Goal: Use online tool/utility: Utilize a website feature to perform a specific function

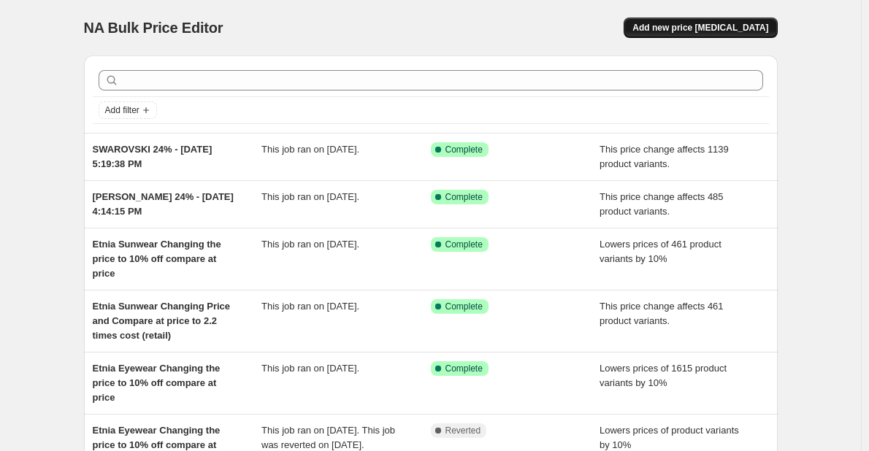
click at [687, 34] on button "Add new price change job" at bounding box center [699, 28] width 153 height 20
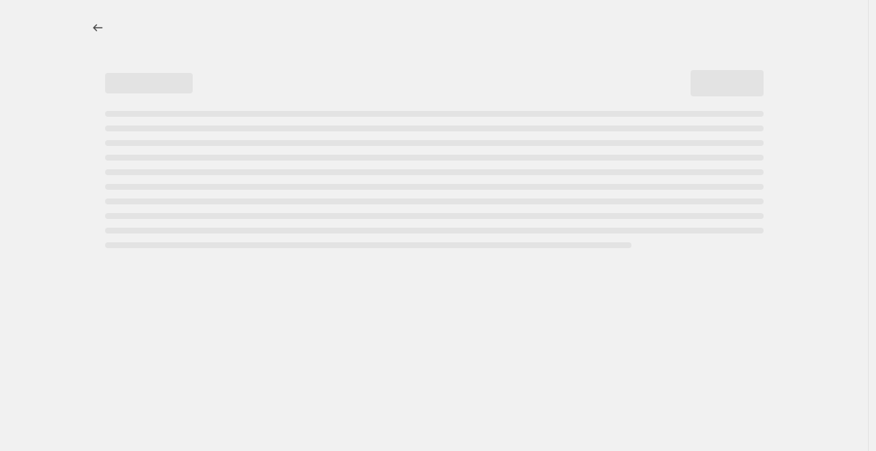
select select "percentage"
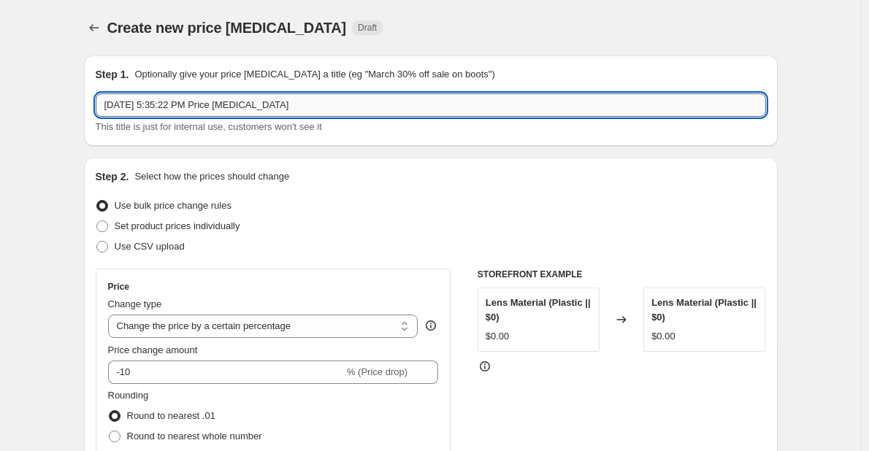
click at [108, 102] on input "Oct 2, 2025, 5:35:22 PM Price change job" at bounding box center [431, 104] width 670 height 23
type input "VERSACOct 2, 2025, 5:35:22 PM Price change job"
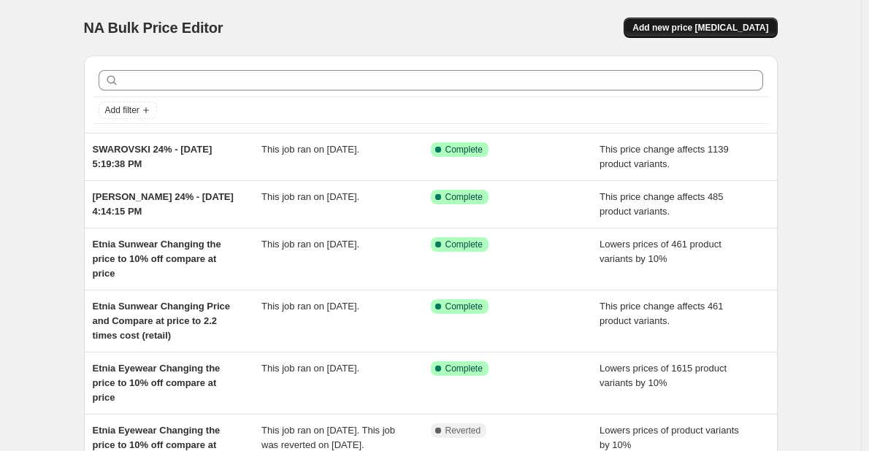
click at [710, 22] on button "Add new price [MEDICAL_DATA]" at bounding box center [699, 28] width 153 height 20
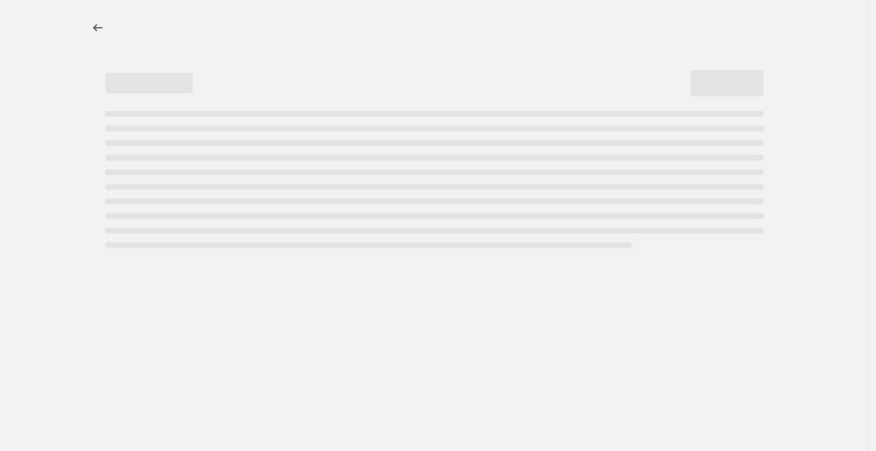
select select "percentage"
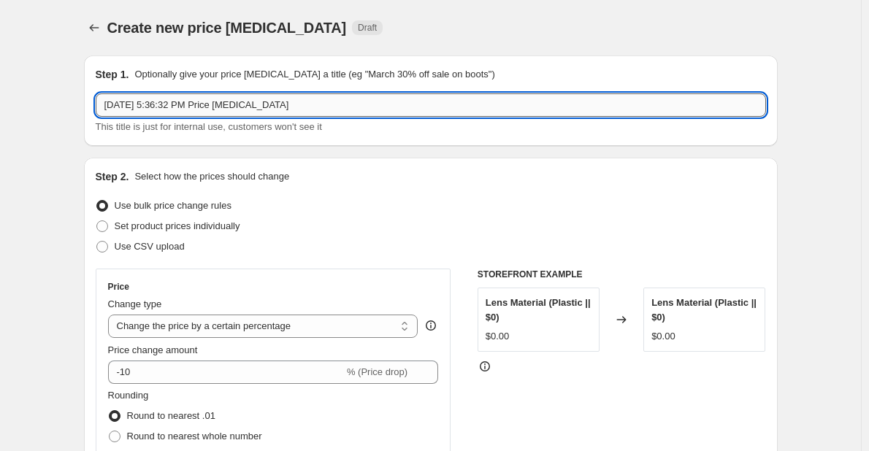
click at [104, 107] on input "Oct 2, 2025, 5:36:32 PM Price change job" at bounding box center [431, 104] width 670 height 23
drag, startPoint x: 274, startPoint y: 102, endPoint x: 779, endPoint y: 162, distance: 508.7
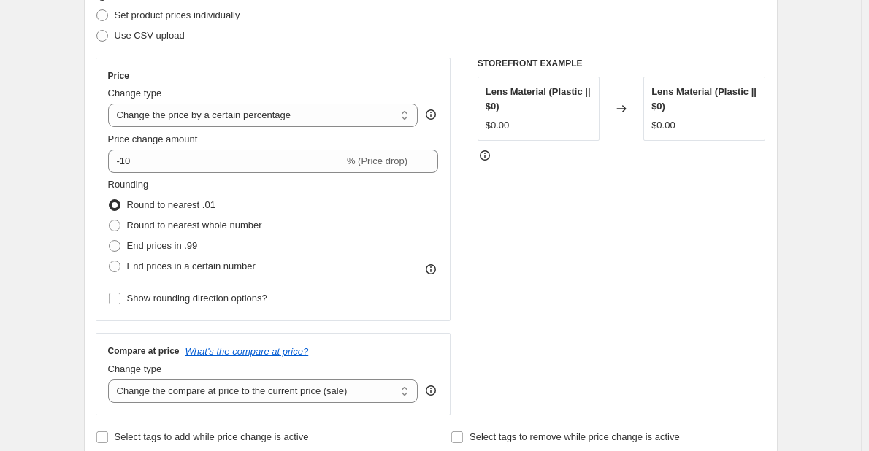
scroll to position [219, 0]
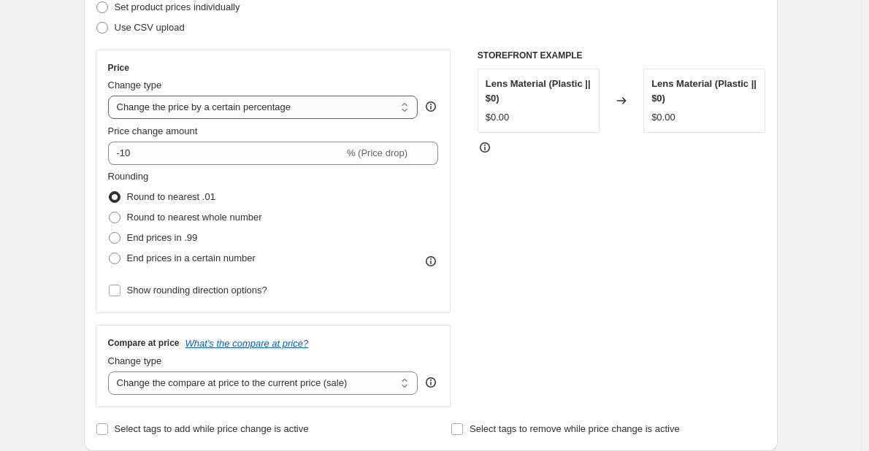
type input "VERSACE 24% - Oct 2, 2025, 5:36:32 PM"
click at [275, 107] on select "Change the price to a certain amount Change the price by a certain amount Chang…" at bounding box center [263, 107] width 310 height 23
select select "margin"
type input "50"
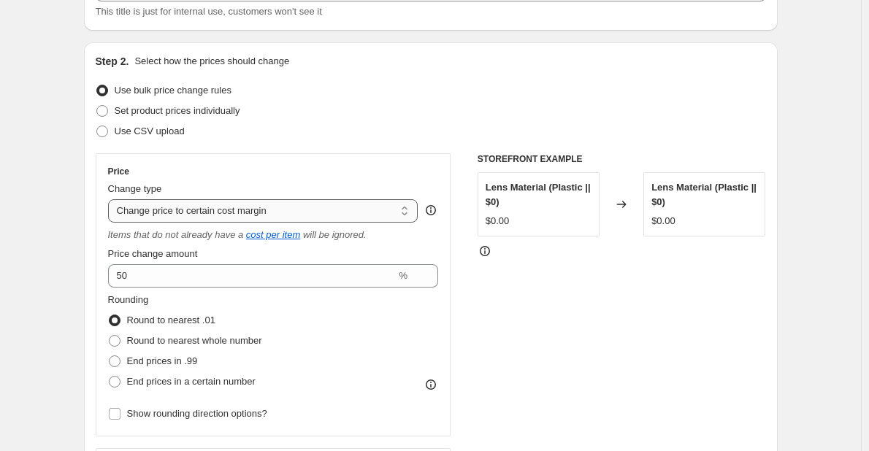
scroll to position [146, 0]
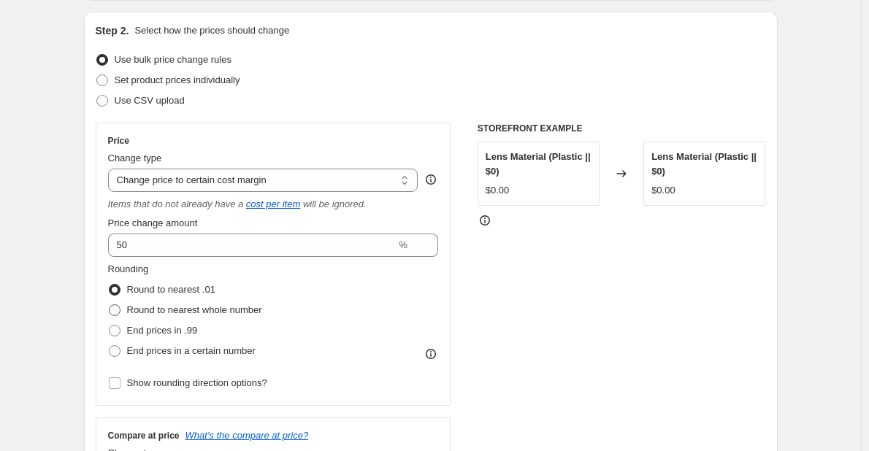
click at [194, 317] on span "Round to nearest whole number" at bounding box center [194, 310] width 135 height 15
click at [109, 305] on input "Round to nearest whole number" at bounding box center [109, 304] width 1 height 1
radio input "true"
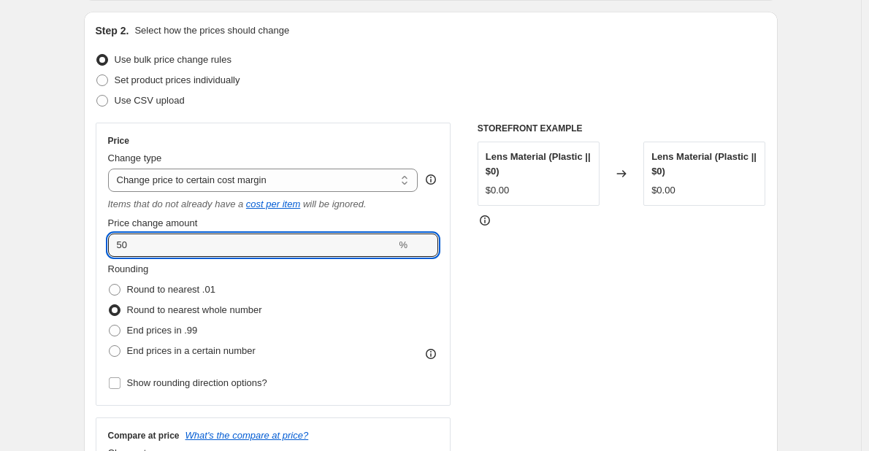
drag, startPoint x: 185, startPoint y: 251, endPoint x: 91, endPoint y: 245, distance: 94.3
click at [93, 245] on div "Step 2. Select how the prices should change Use bulk price change rules Set pro…" at bounding box center [430, 277] width 693 height 531
drag, startPoint x: 161, startPoint y: 247, endPoint x: 119, endPoint y: 246, distance: 41.6
click at [119, 246] on input "234" at bounding box center [252, 245] width 288 height 23
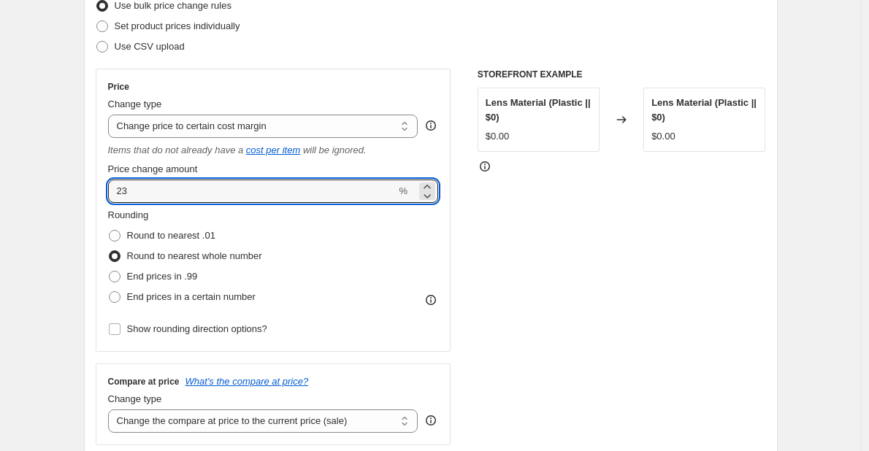
scroll to position [365, 0]
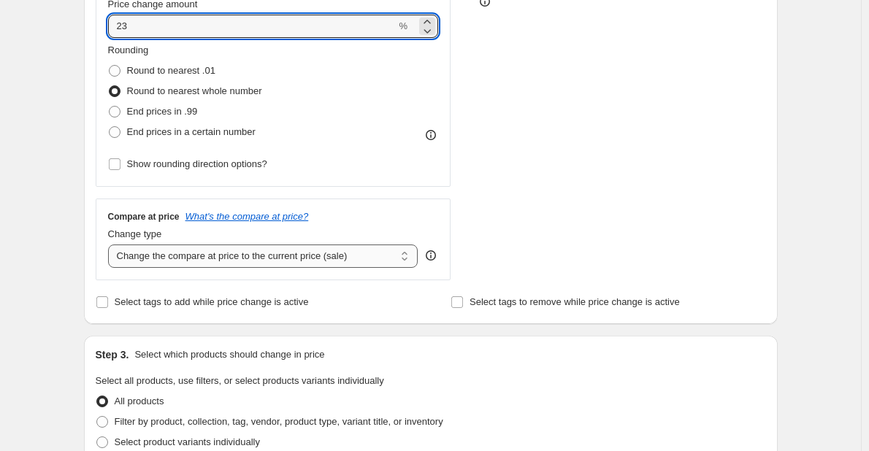
type input "23"
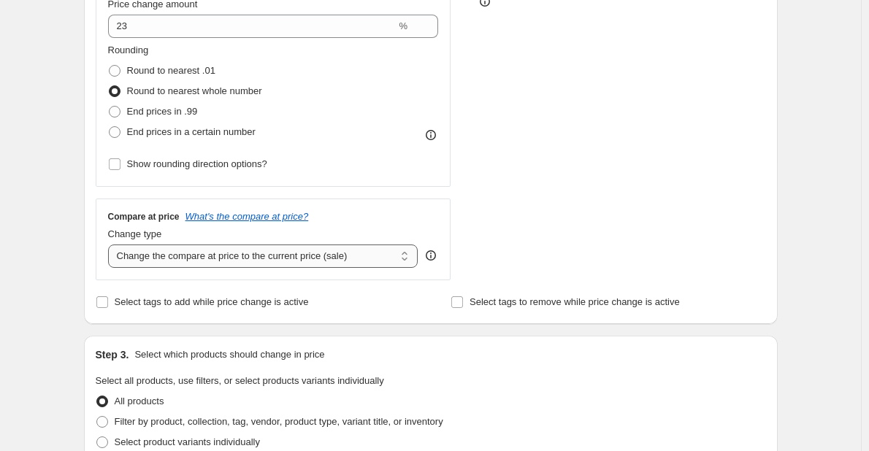
click at [249, 264] on select "Change the compare at price to the current price (sale) Change the compare at p…" at bounding box center [263, 256] width 310 height 23
select select "no_change"
click at [111, 245] on select "Change the compare at price to the current price (sale) Change the compare at p…" at bounding box center [263, 256] width 310 height 23
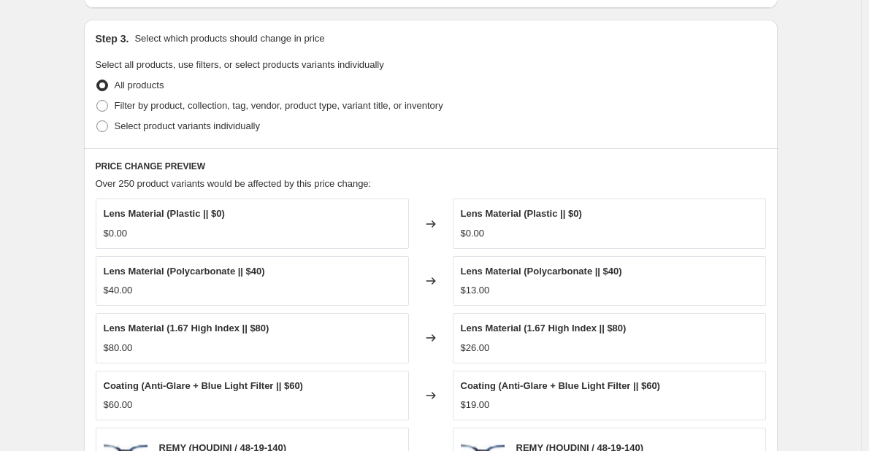
scroll to position [730, 0]
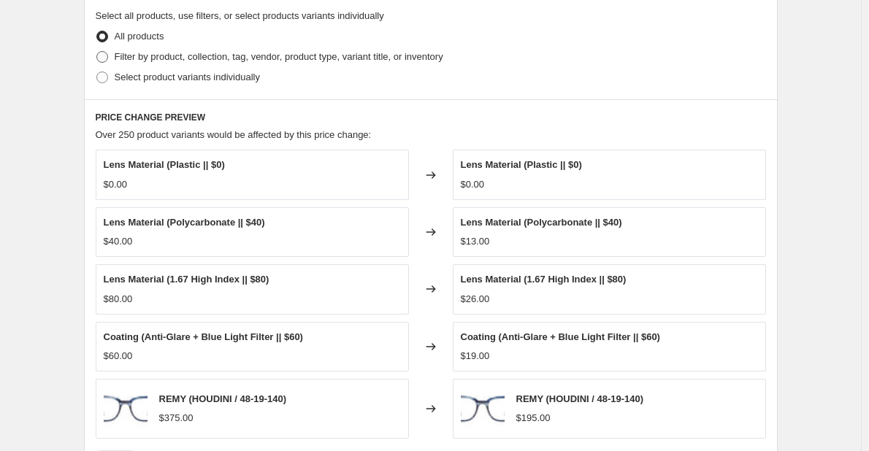
click at [248, 62] on span "Filter by product, collection, tag, vendor, product type, variant title, or inv…" at bounding box center [279, 56] width 328 height 11
click at [97, 52] on input "Filter by product, collection, tag, vendor, product type, variant title, or inv…" at bounding box center [96, 51] width 1 height 1
radio input "true"
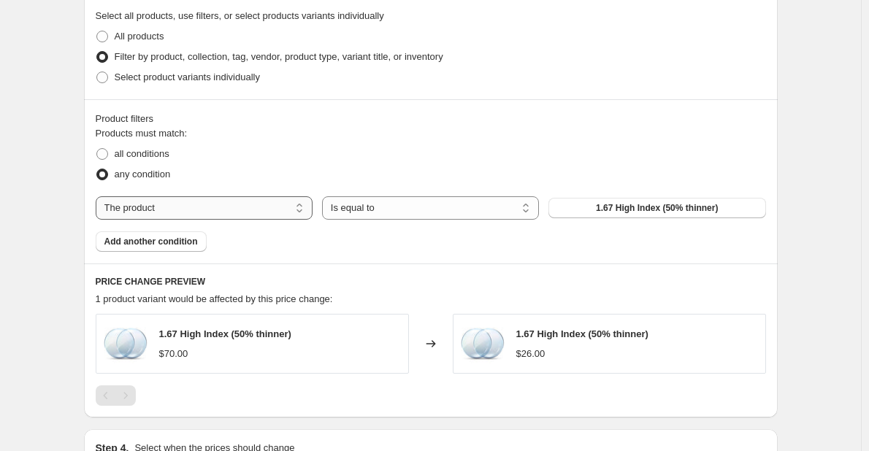
click at [257, 204] on select "The product The product's collection The product's tag The product's vendor The…" at bounding box center [204, 207] width 217 height 23
select select "vendor"
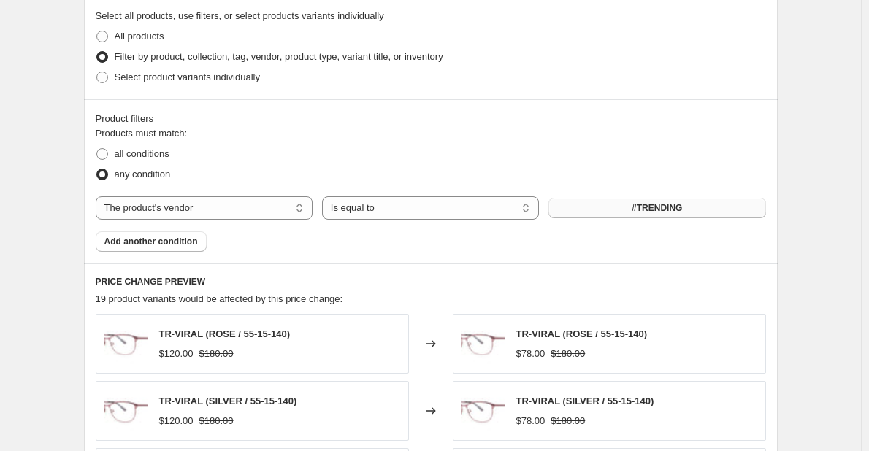
click at [609, 218] on button "#TRENDING" at bounding box center [656, 208] width 217 height 20
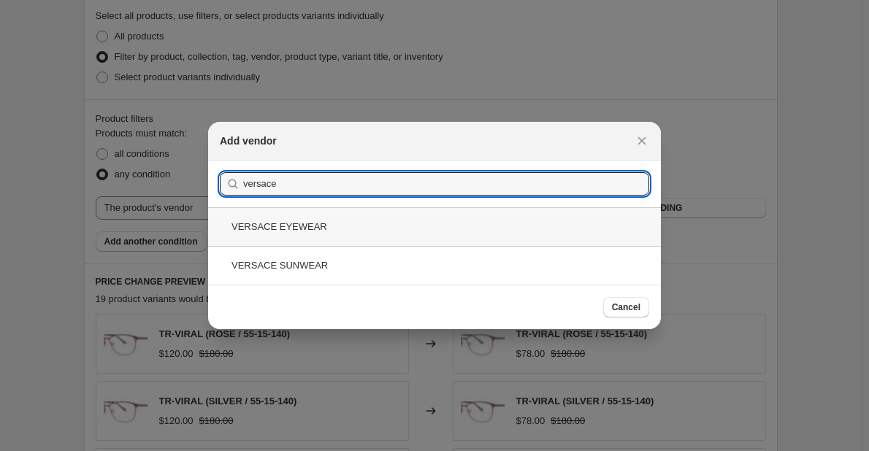
type input "versace"
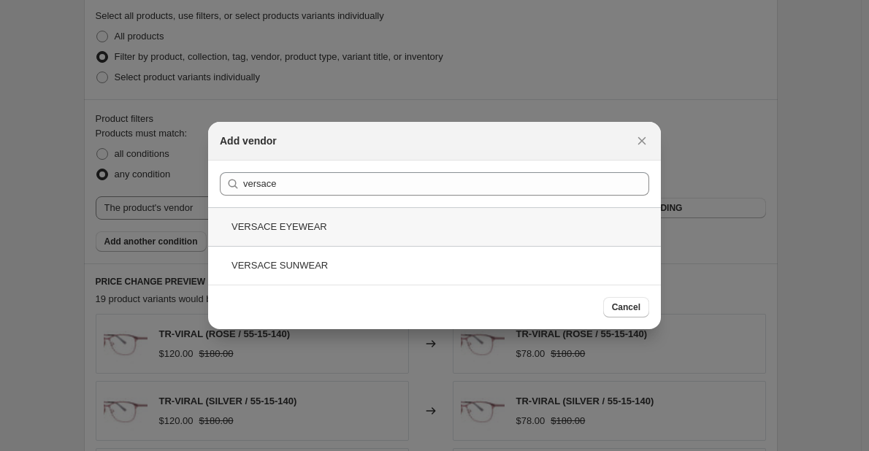
click at [283, 238] on div "VERSACE EYEWEAR" at bounding box center [434, 226] width 453 height 39
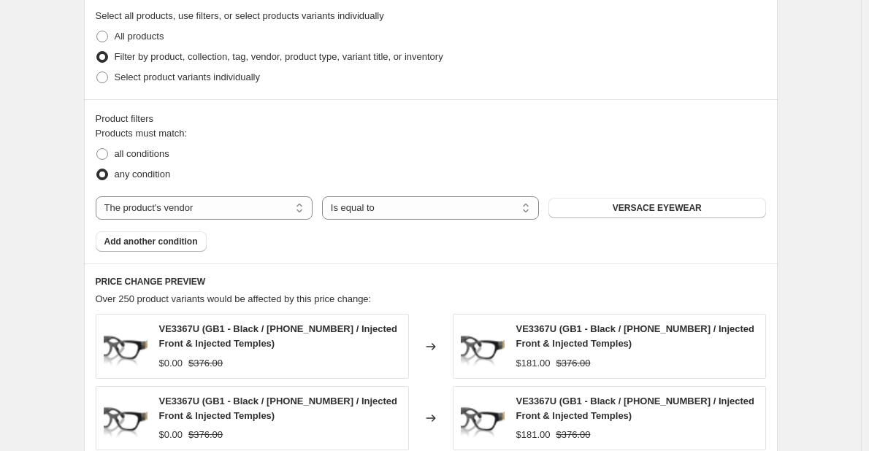
click at [172, 242] on span "Add another condition" at bounding box center [150, 242] width 93 height 12
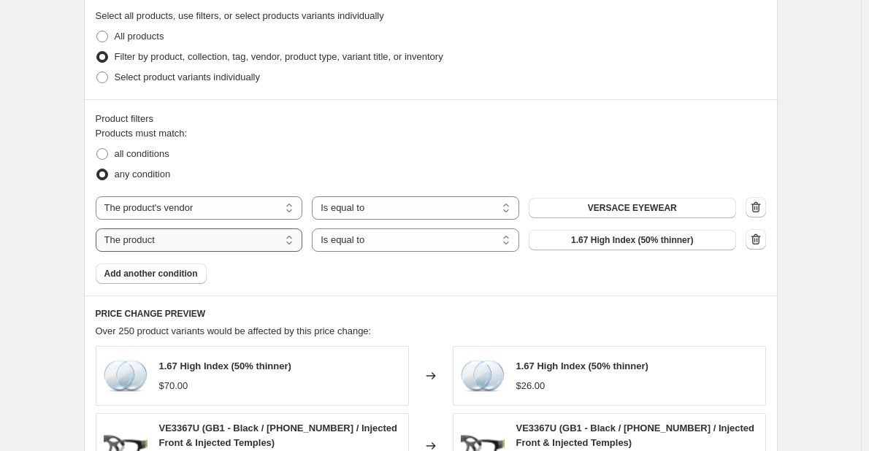
click at [224, 244] on select "The product The product's collection The product's tag The product's vendor The…" at bounding box center [199, 239] width 207 height 23
select select "vendor"
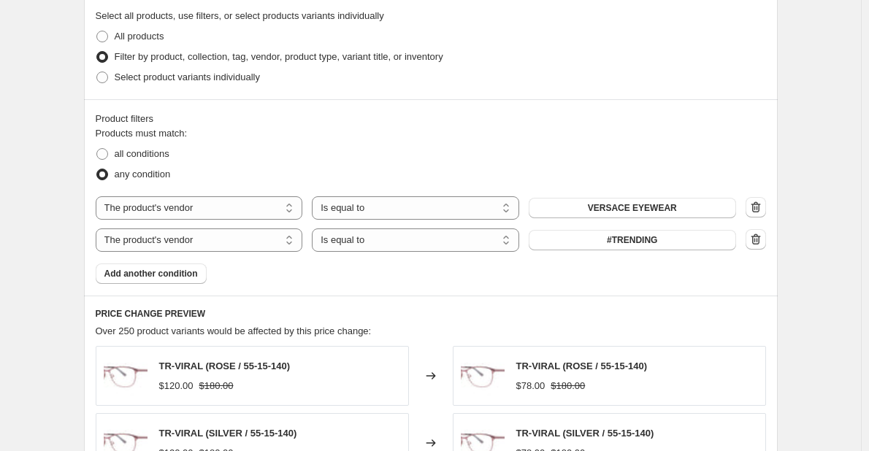
click at [564, 247] on button "#TRENDING" at bounding box center [632, 240] width 207 height 20
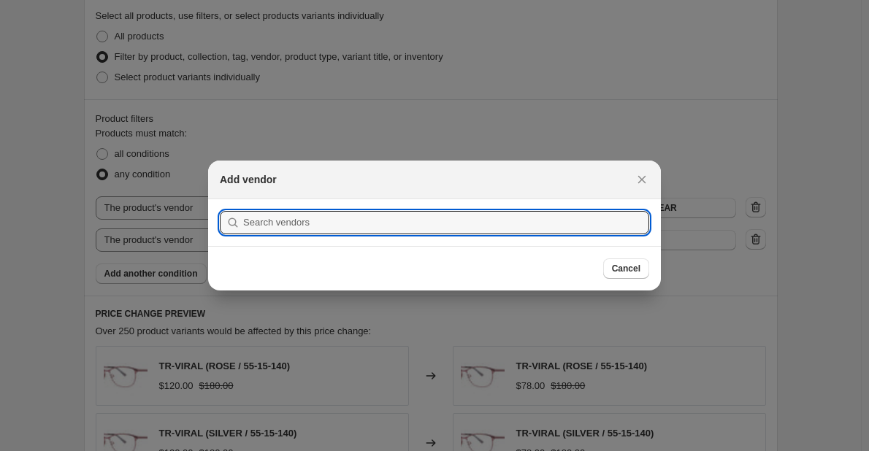
scroll to position [0, 0]
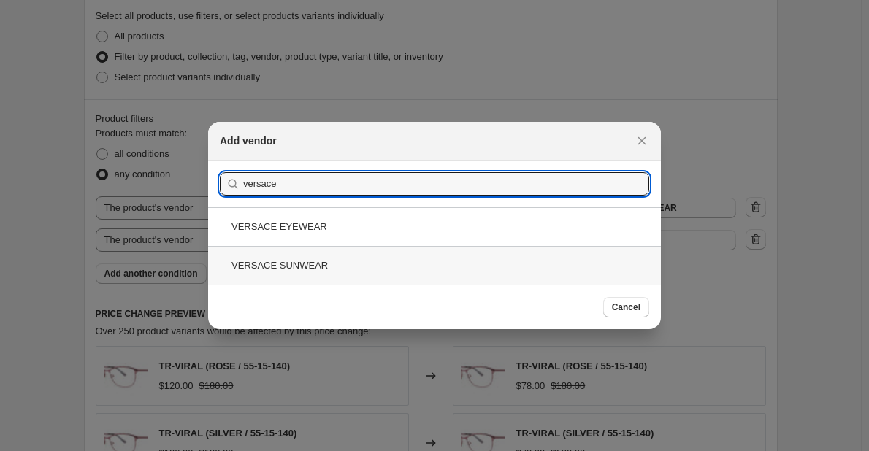
type input "versace"
click at [324, 276] on div "VERSACE SUNWEAR" at bounding box center [434, 265] width 453 height 39
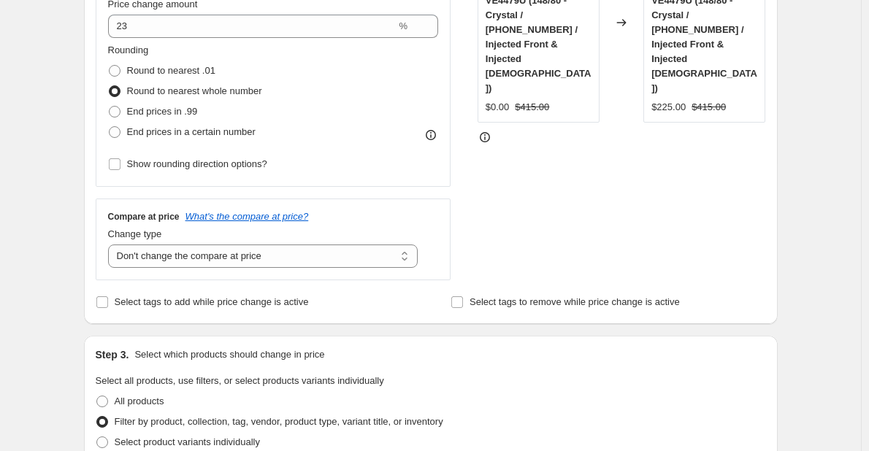
scroll to position [292, 0]
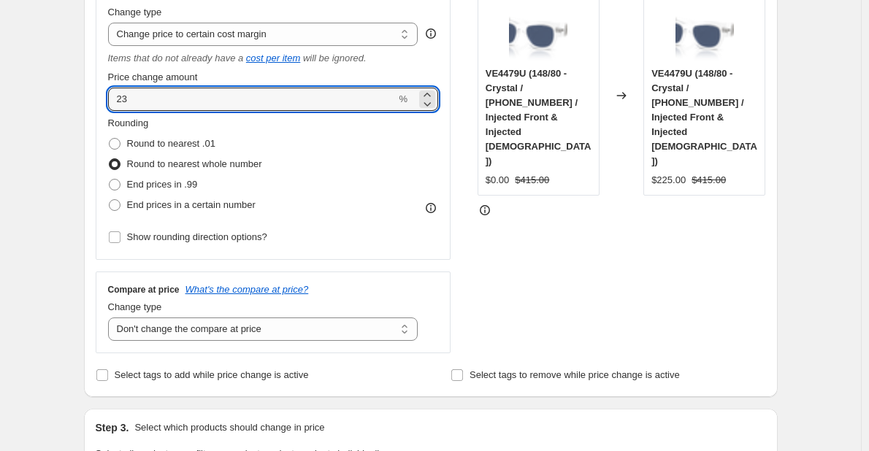
drag, startPoint x: 164, startPoint y: 104, endPoint x: 84, endPoint y: 99, distance: 79.8
type input "24"
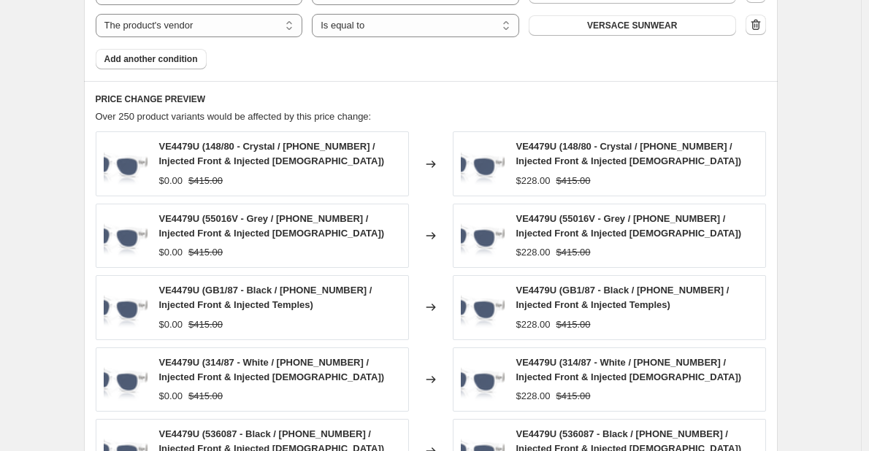
scroll to position [949, 0]
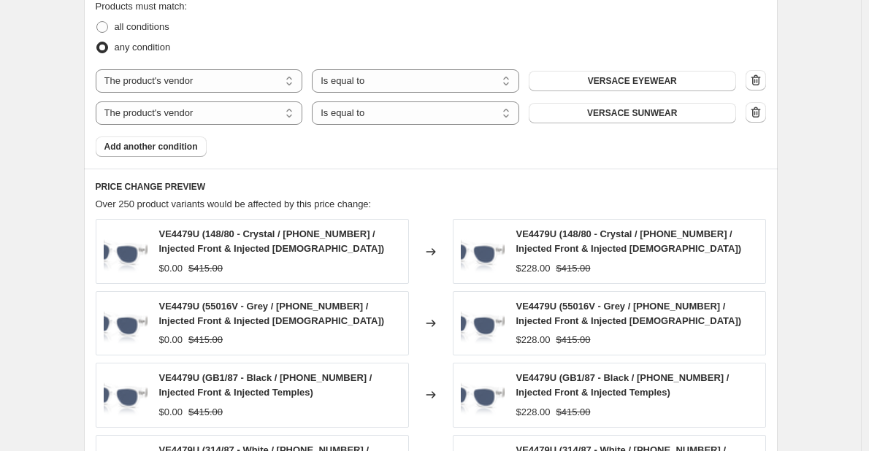
scroll to position [1168, 0]
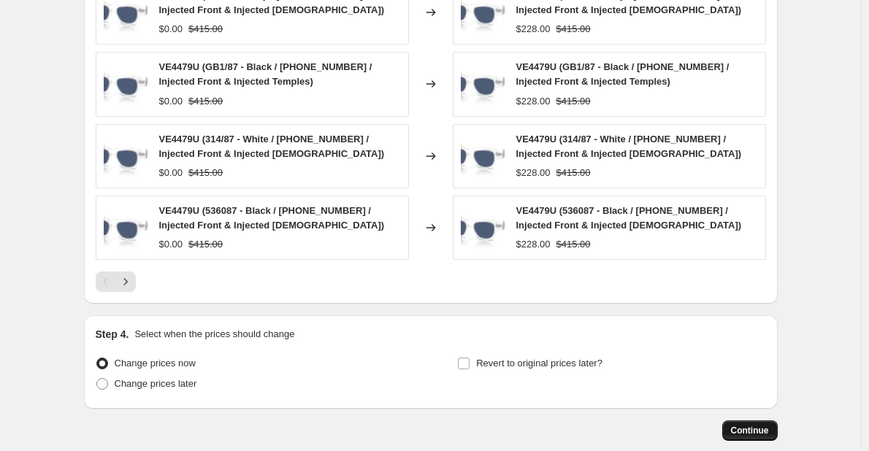
click at [753, 423] on button "Continue" at bounding box center [749, 430] width 55 height 20
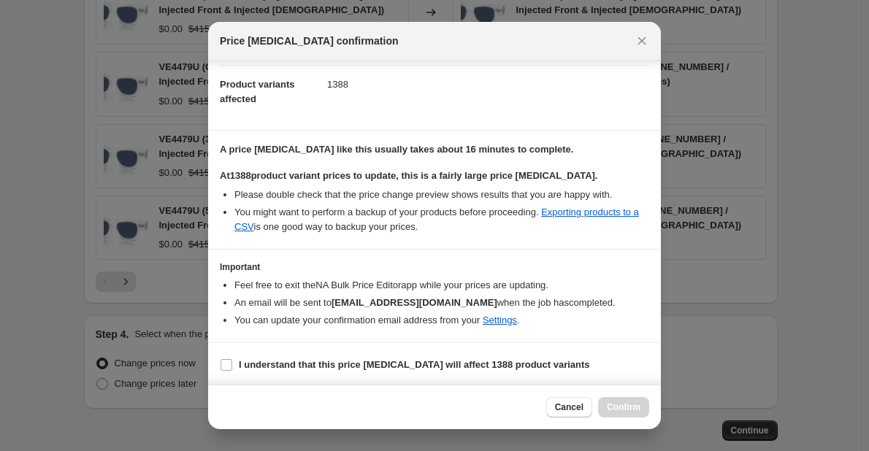
scroll to position [154, 0]
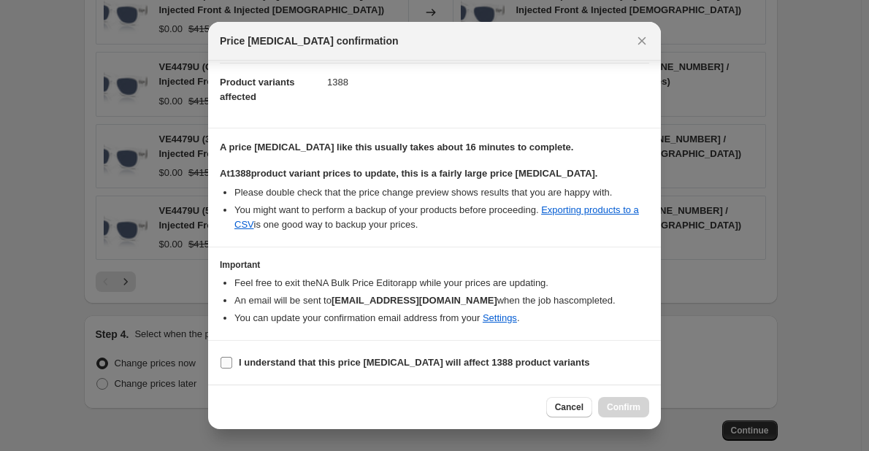
click at [225, 370] on label "I understand that this price change job will affect 1388 product variants" at bounding box center [405, 363] width 370 height 20
click at [225, 369] on input "I understand that this price change job will affect 1388 product variants" at bounding box center [226, 363] width 12 height 12
checkbox input "true"
click at [623, 403] on span "Confirm" at bounding box center [624, 407] width 34 height 12
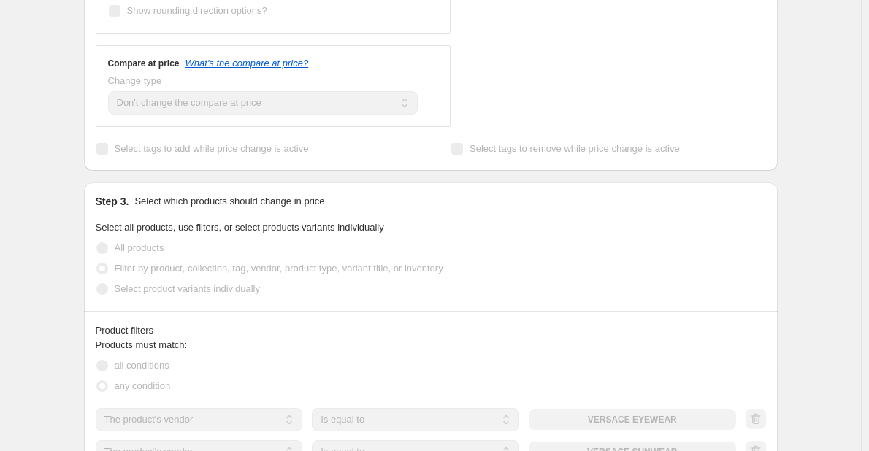
scroll to position [622, 0]
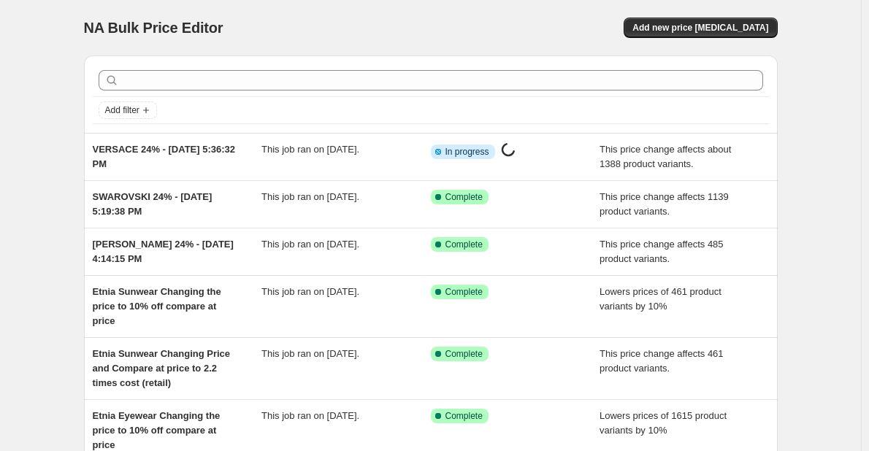
click at [847, 87] on div "NA Bulk Price Editor. This page is ready NA Bulk Price Editor Add new price cha…" at bounding box center [430, 412] width 861 height 825
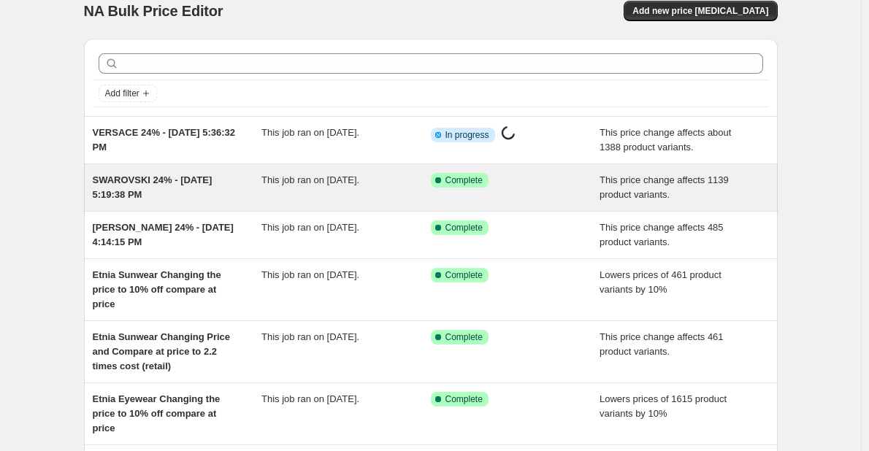
scroll to position [73, 0]
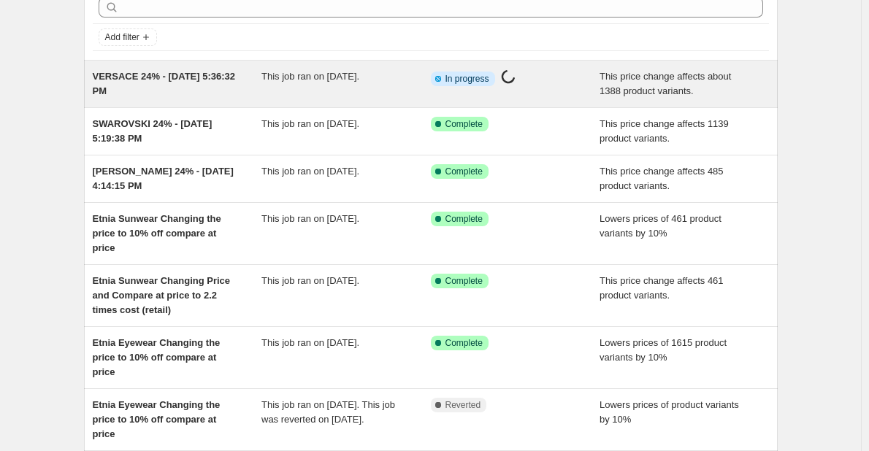
click at [178, 87] on div "VERSACE 24% - Oct 2, 2025, 5:36:32 PM" at bounding box center [177, 83] width 169 height 29
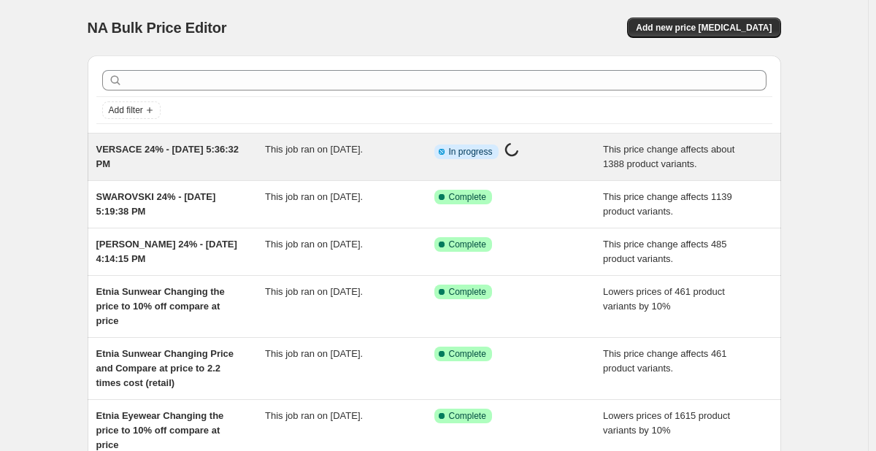
select select "margin"
select select "no_change"
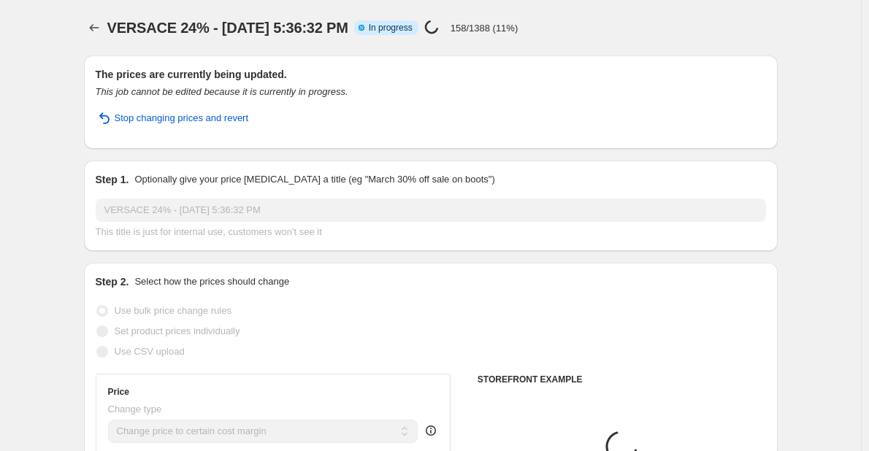
select select "vendor"
